Goal: Complete application form: Complete application form

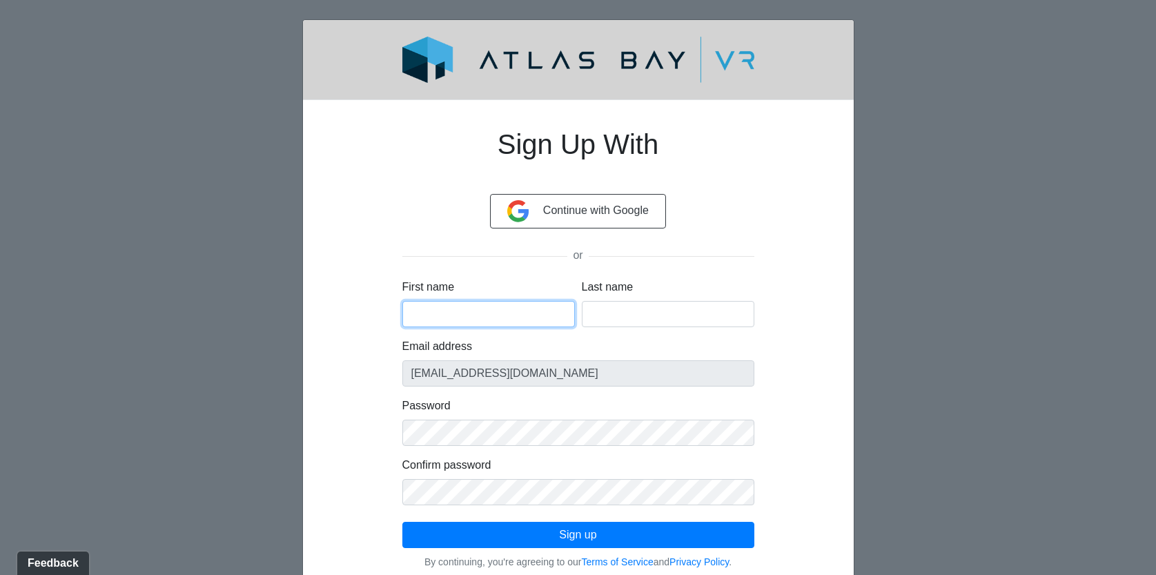
click at [483, 307] on input "First name" at bounding box center [488, 314] width 172 height 26
type input "Stacy"
click at [645, 319] on input "Last name" at bounding box center [668, 314] width 172 height 26
type input "Hale"
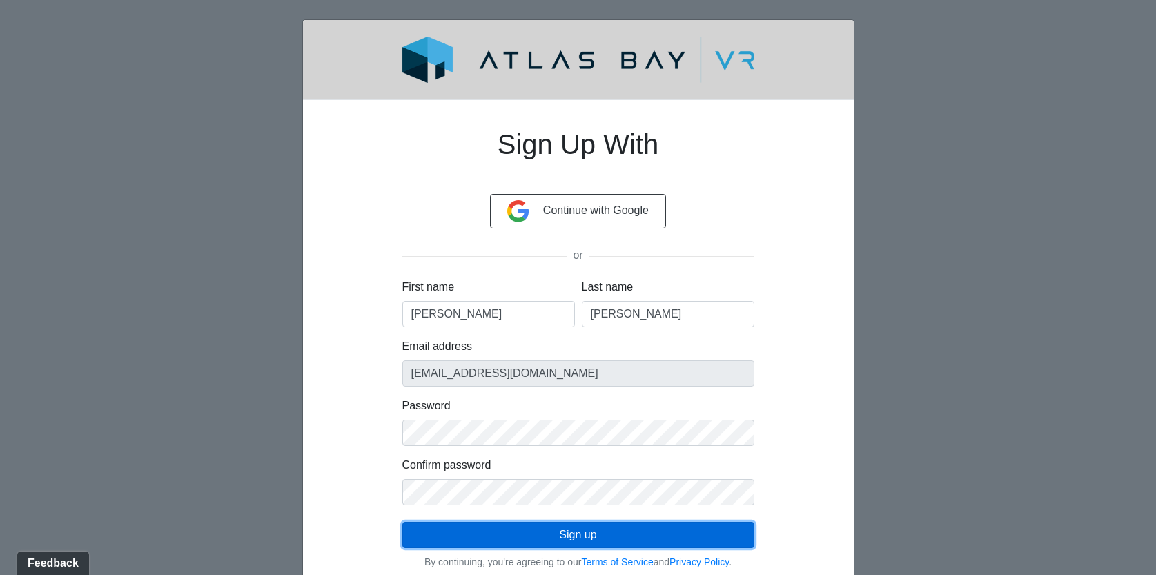
click at [607, 537] on button "Sign up" at bounding box center [578, 535] width 352 height 26
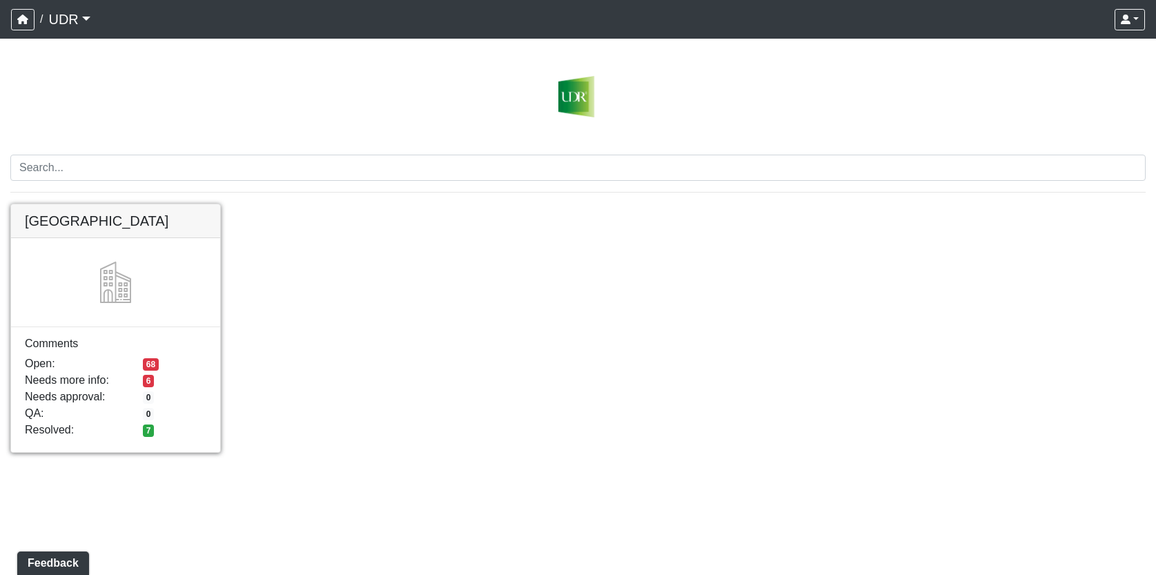
click at [105, 204] on link at bounding box center [115, 204] width 209 height 0
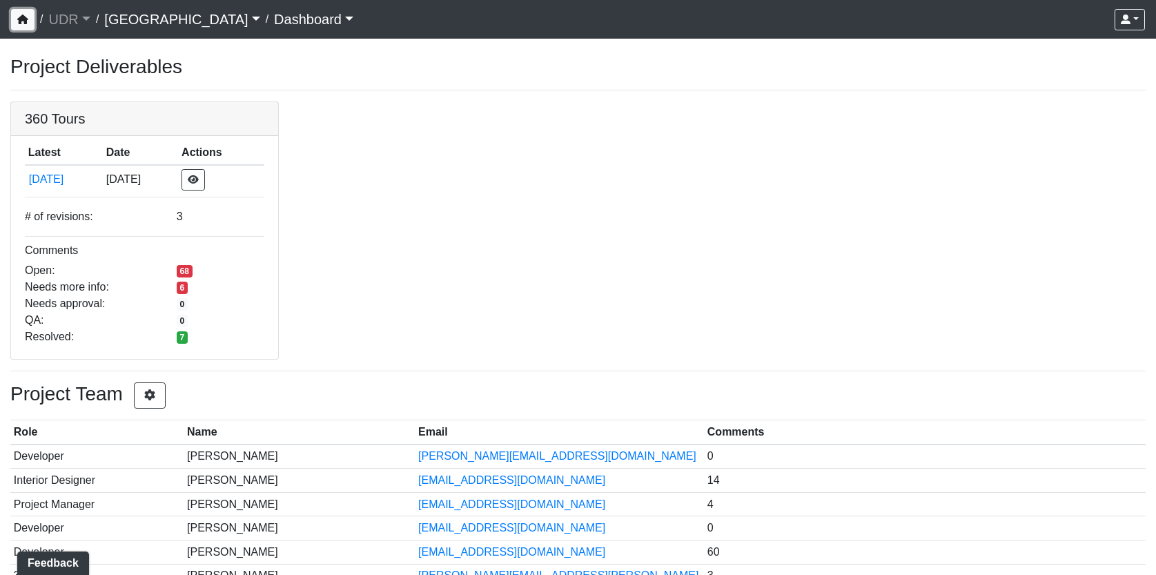
click at [27, 21] on icon "button" at bounding box center [22, 19] width 11 height 10
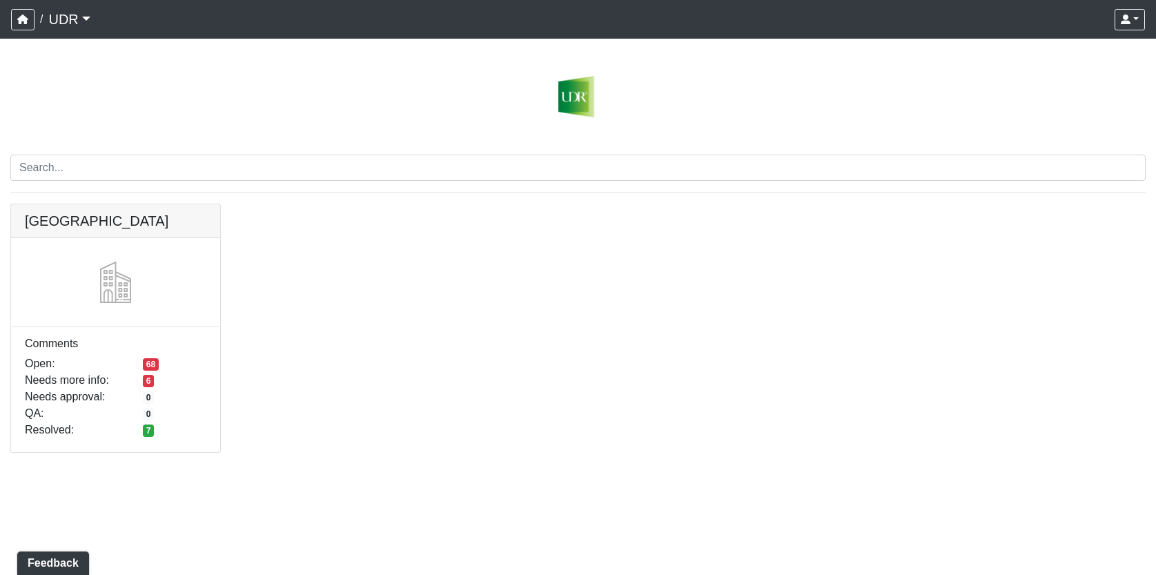
click at [576, 91] on img at bounding box center [577, 96] width 1135 height 41
click at [79, 17] on link "UDR" at bounding box center [68, 20] width 41 height 28
